Goal: Navigation & Orientation: Find specific page/section

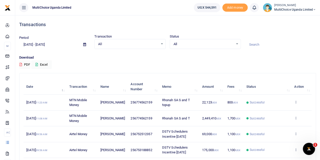
click at [292, 9] on span "MultiChoice Uganda Limited" at bounding box center [295, 9] width 42 height 5
click at [295, 18] on link "Switch accounts" at bounding box center [297, 18] width 40 height 7
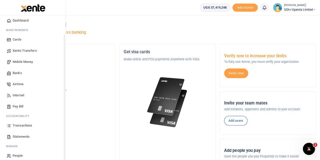
scroll to position [21, 0]
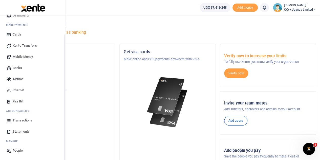
click at [25, 120] on span "Transactions" at bounding box center [22, 120] width 19 height 5
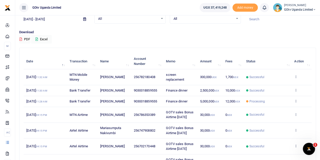
scroll to position [51, 0]
